Goal: Task Accomplishment & Management: Manage account settings

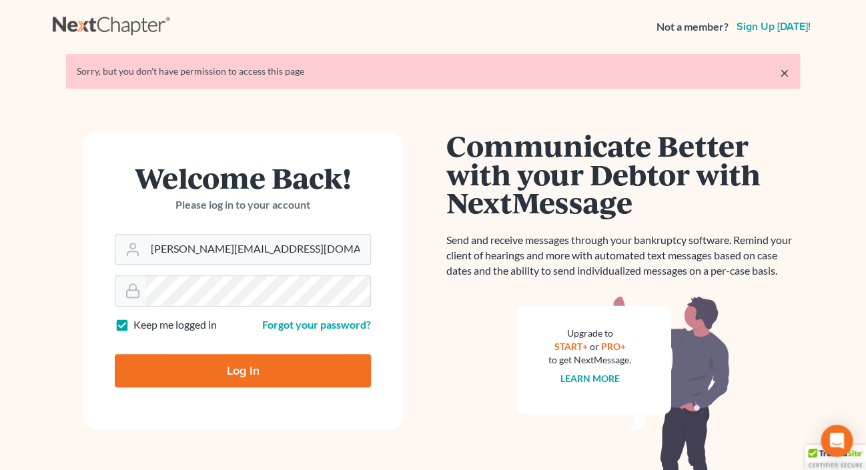
click at [194, 373] on input "Log In" at bounding box center [243, 370] width 256 height 33
type input "Thinking..."
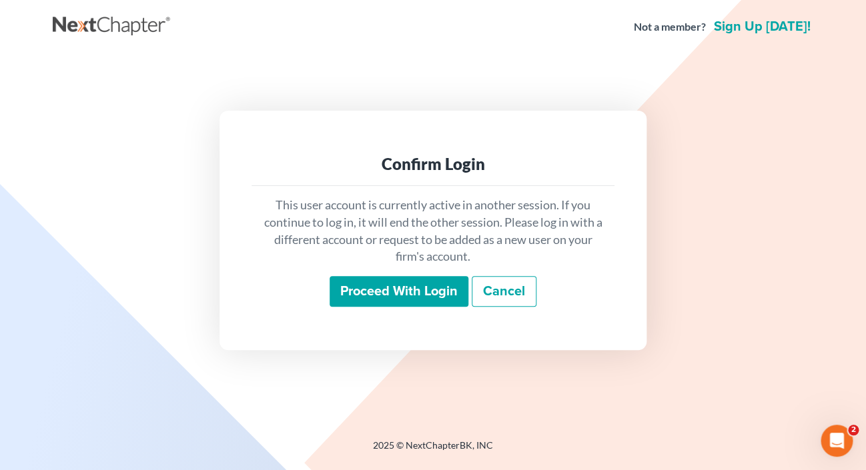
click at [366, 290] on input "Proceed with login" at bounding box center [399, 291] width 139 height 31
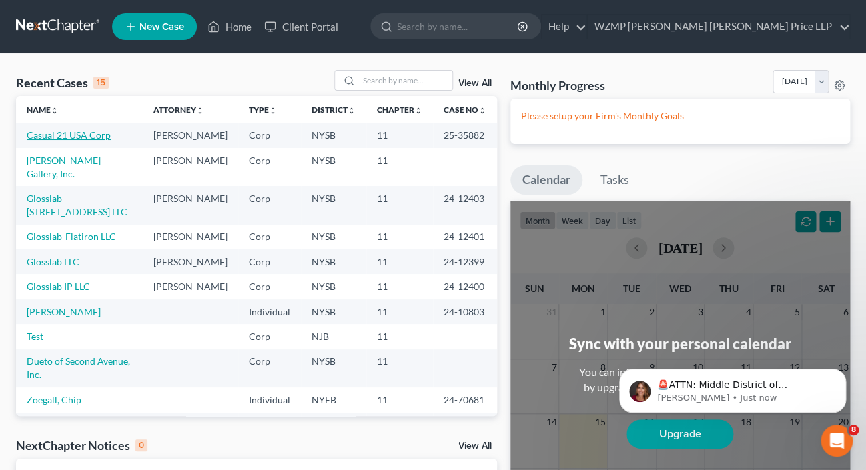
click at [89, 136] on link "Casual 21 USA Corp" at bounding box center [69, 134] width 84 height 11
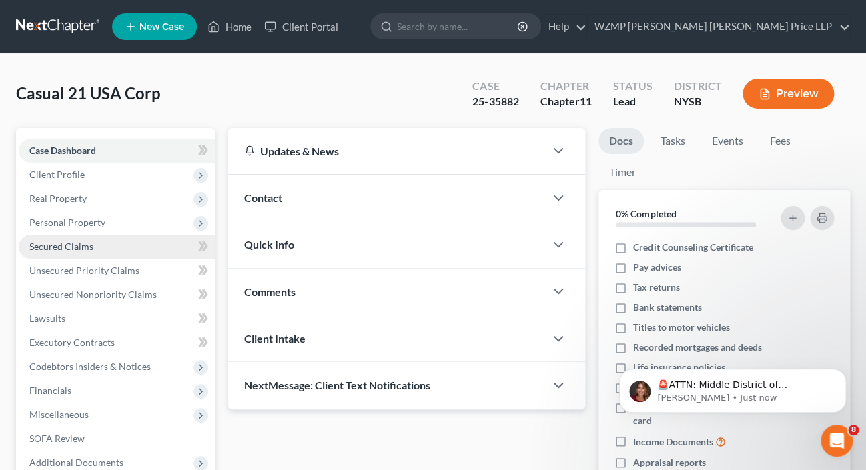
click at [79, 245] on span "Secured Claims" at bounding box center [61, 246] width 64 height 11
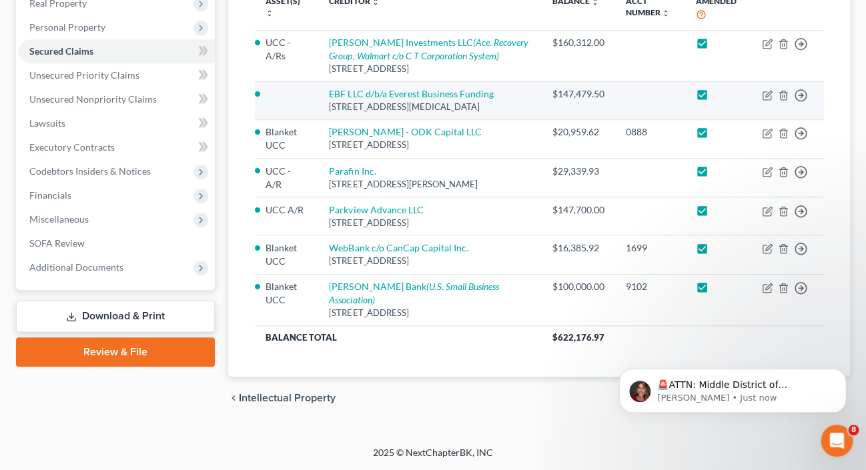
scroll to position [216, 0]
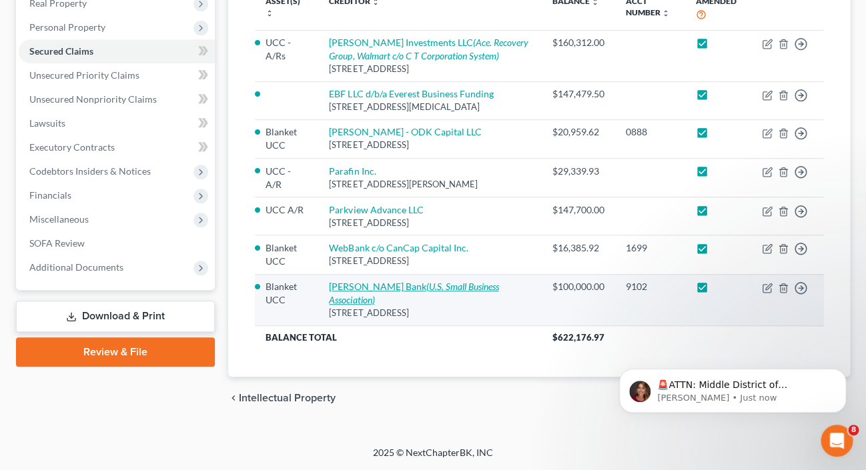
click at [380, 301] on link "[PERSON_NAME] Bank (U.S. Small Business Association)" at bounding box center [413, 293] width 169 height 25
select select "6"
select select "0"
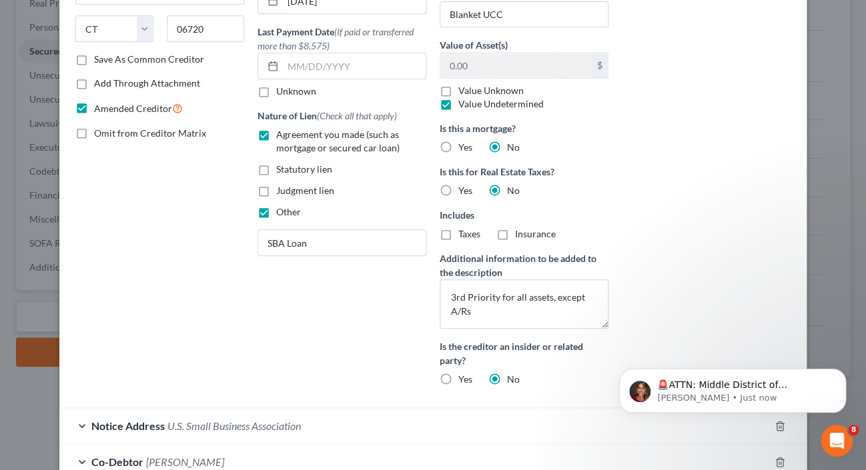
scroll to position [206, 0]
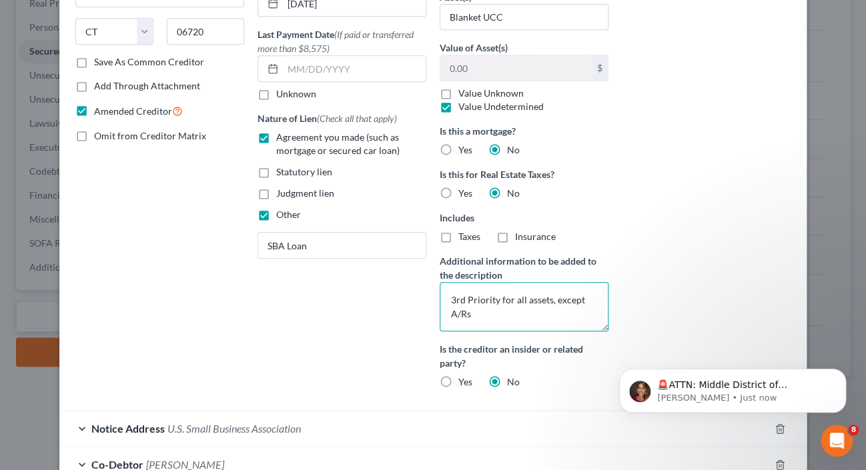
drag, startPoint x: 451, startPoint y: 300, endPoint x: 483, endPoint y: 324, distance: 39.6
click at [483, 324] on textarea "3rd Priority for all assets, except A/Rs" at bounding box center [524, 306] width 169 height 49
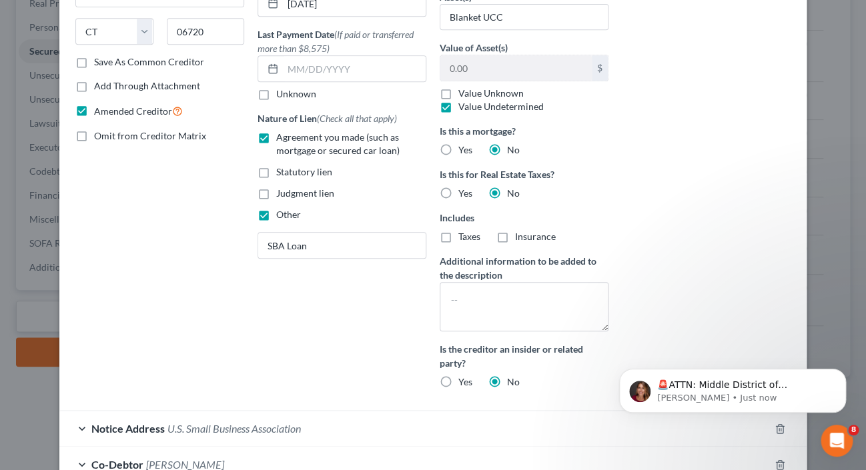
click at [314, 356] on div "Email Address (if known) Account Number (last 4) 9102 Full Account Number Date …" at bounding box center [342, 127] width 182 height 544
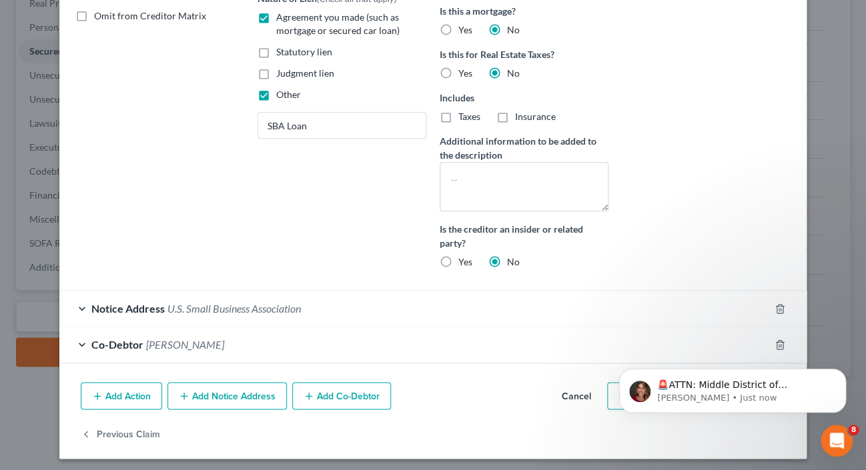
scroll to position [331, 0]
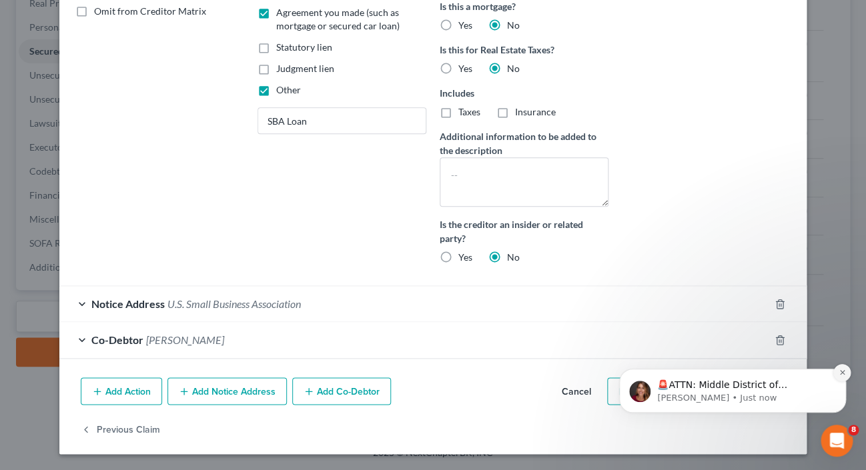
click at [840, 372] on icon "Dismiss notification" at bounding box center [842, 372] width 7 height 7
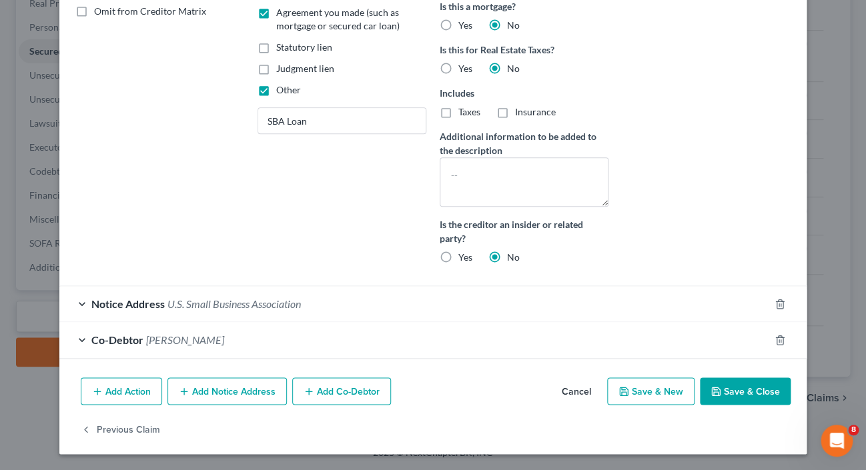
click at [755, 396] on button "Save & Close" at bounding box center [745, 392] width 91 height 28
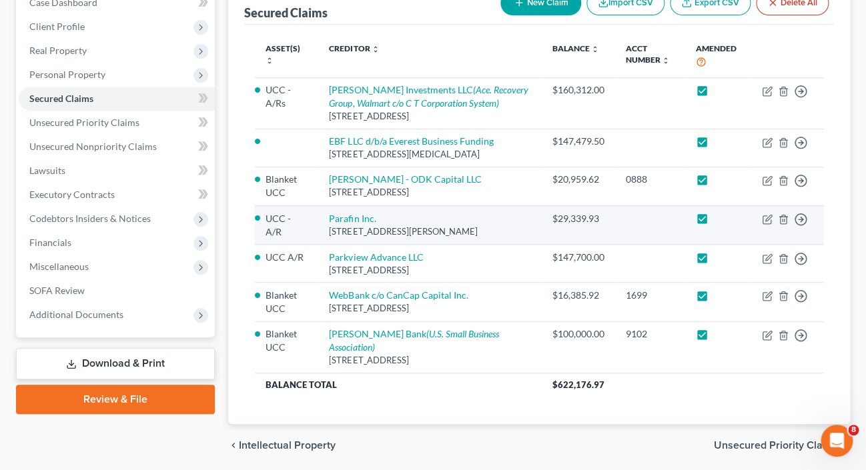
scroll to position [155, 0]
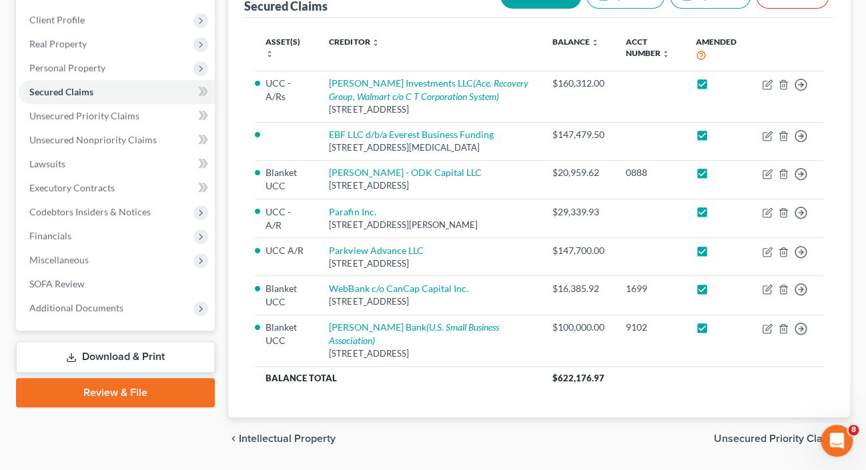
click at [139, 352] on link "Download & Print" at bounding box center [115, 357] width 199 height 31
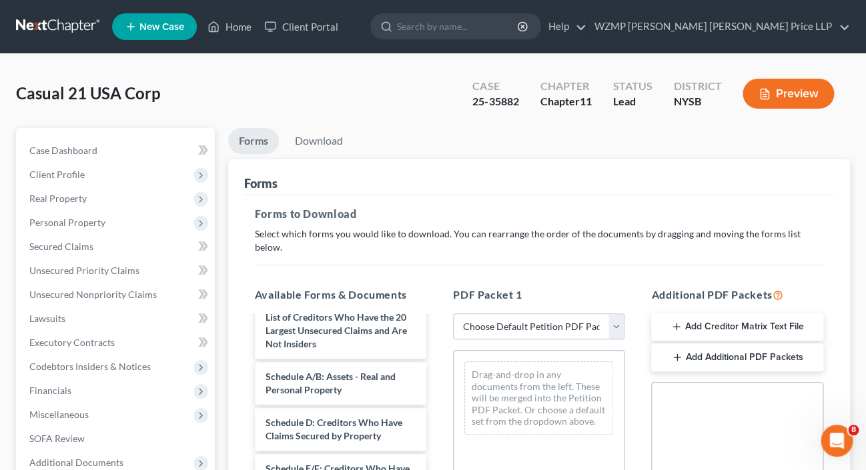
scroll to position [112, 0]
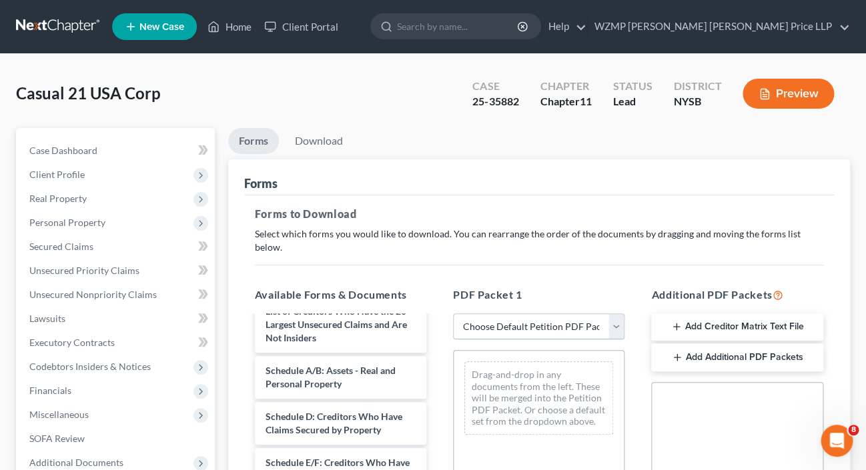
select select "2"
click option "Amended Forms" at bounding box center [0, 0] width 0 height 0
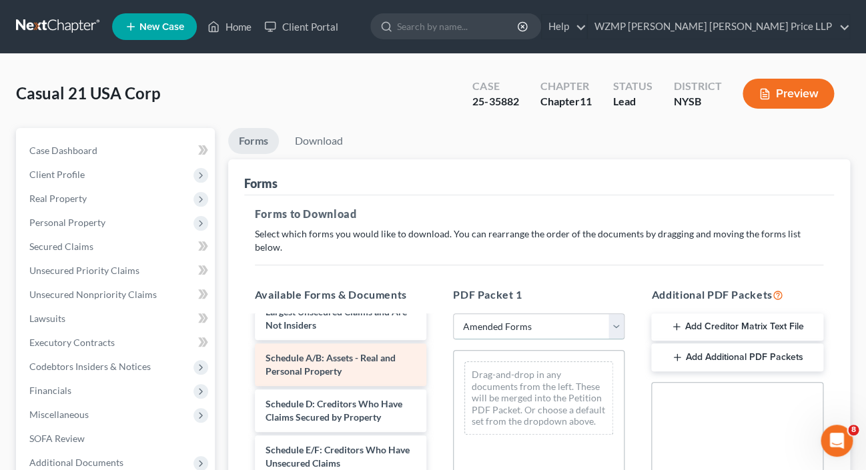
scroll to position [128, 0]
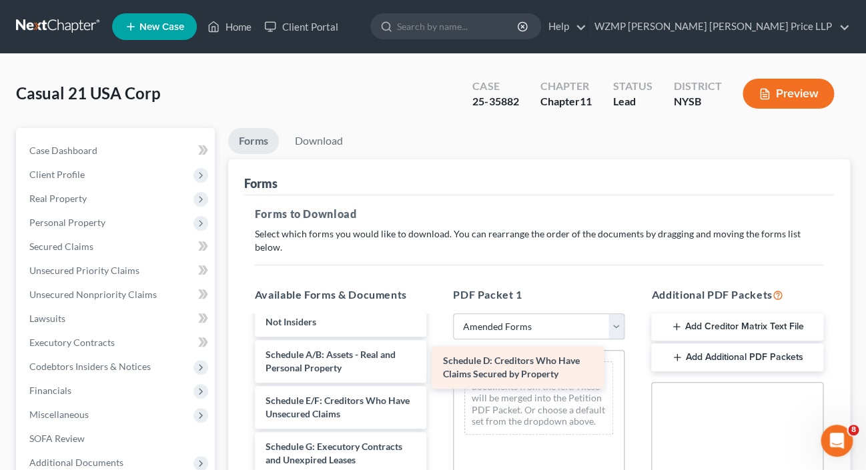
drag, startPoint x: 364, startPoint y: 392, endPoint x: 542, endPoint y: 366, distance: 180.1
click at [437, 366] on div "Schedule D: Creditors Who Have Claims Secured by Property Voluntary Petition fo…" at bounding box center [340, 473] width 193 height 569
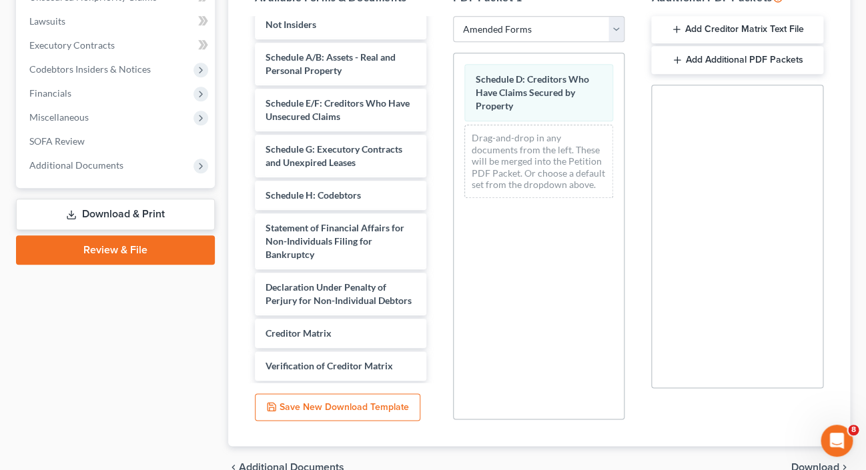
scroll to position [353, 0]
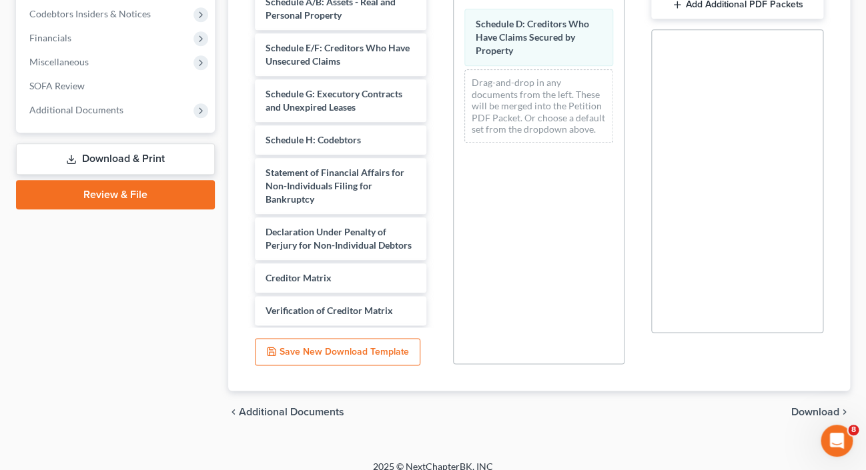
click at [807, 407] on span "Download" at bounding box center [815, 412] width 48 height 11
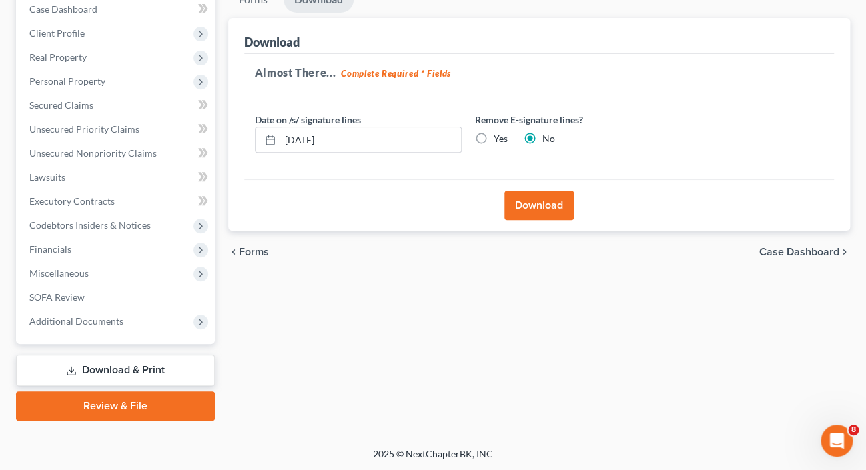
click at [534, 204] on button "Download" at bounding box center [538, 205] width 69 height 29
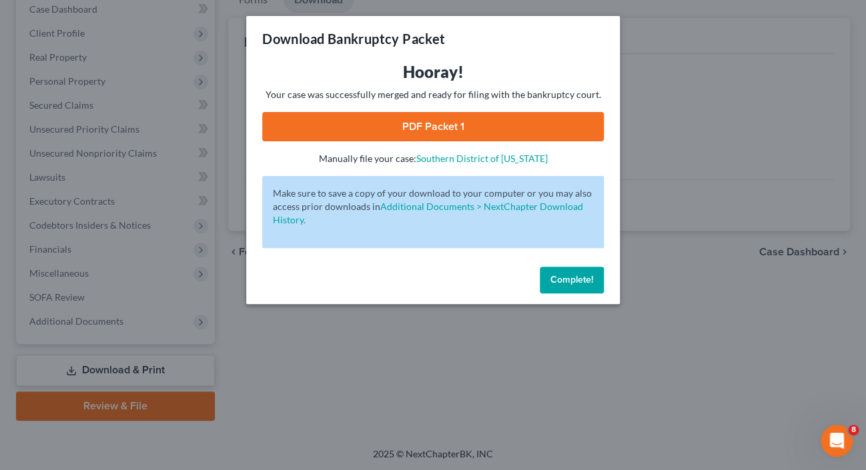
click at [463, 127] on link "PDF Packet 1" at bounding box center [433, 126] width 342 height 29
